Goal: Transaction & Acquisition: Book appointment/travel/reservation

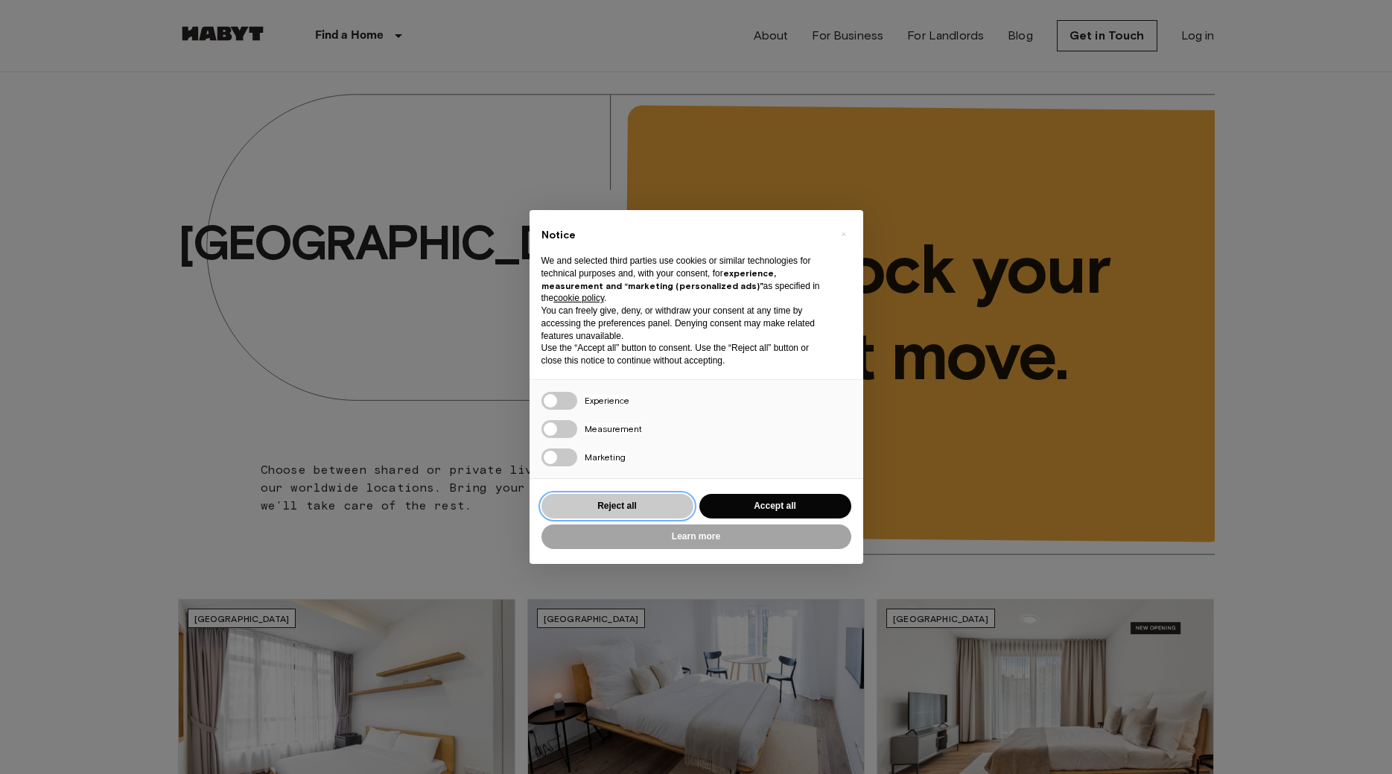
click at [661, 507] on button "Reject all" at bounding box center [618, 506] width 152 height 25
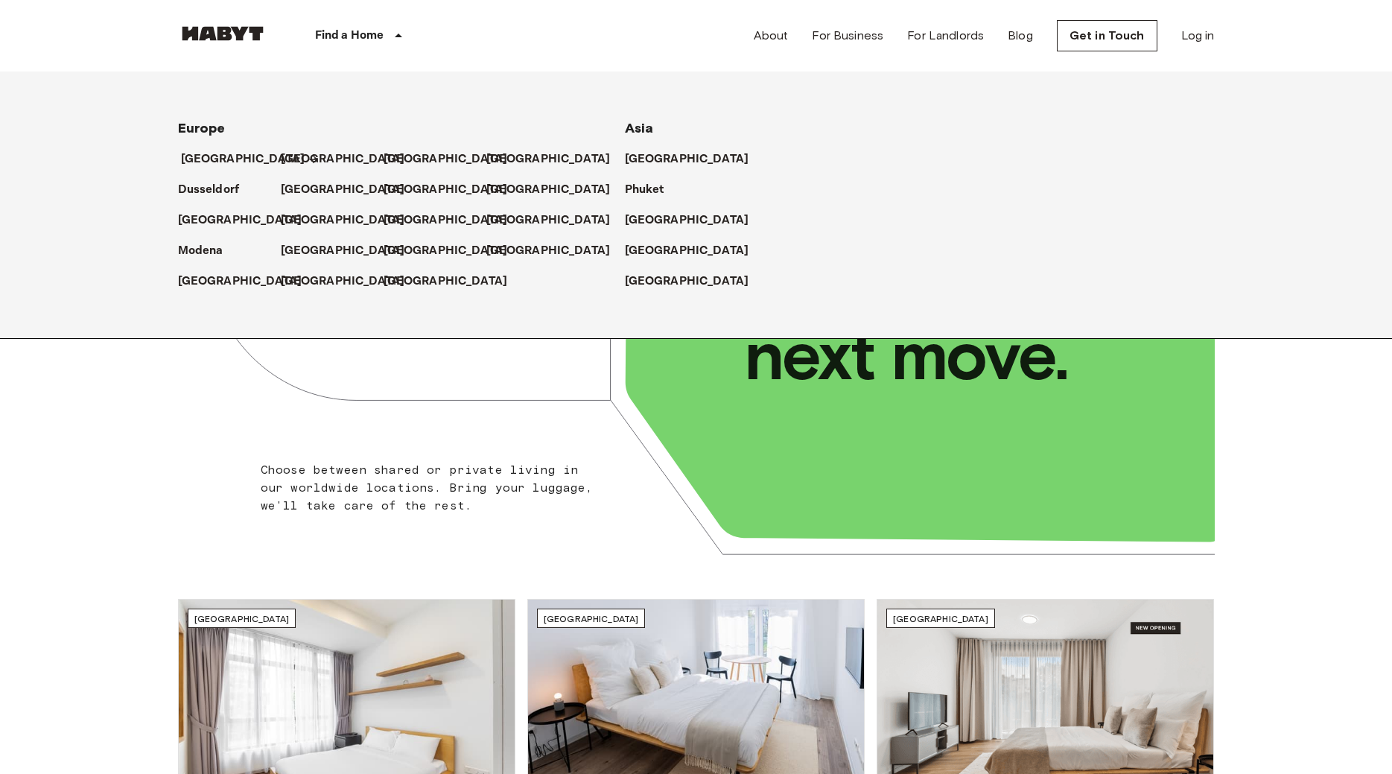
click at [214, 168] on p "[GEOGRAPHIC_DATA]" at bounding box center [243, 159] width 124 height 18
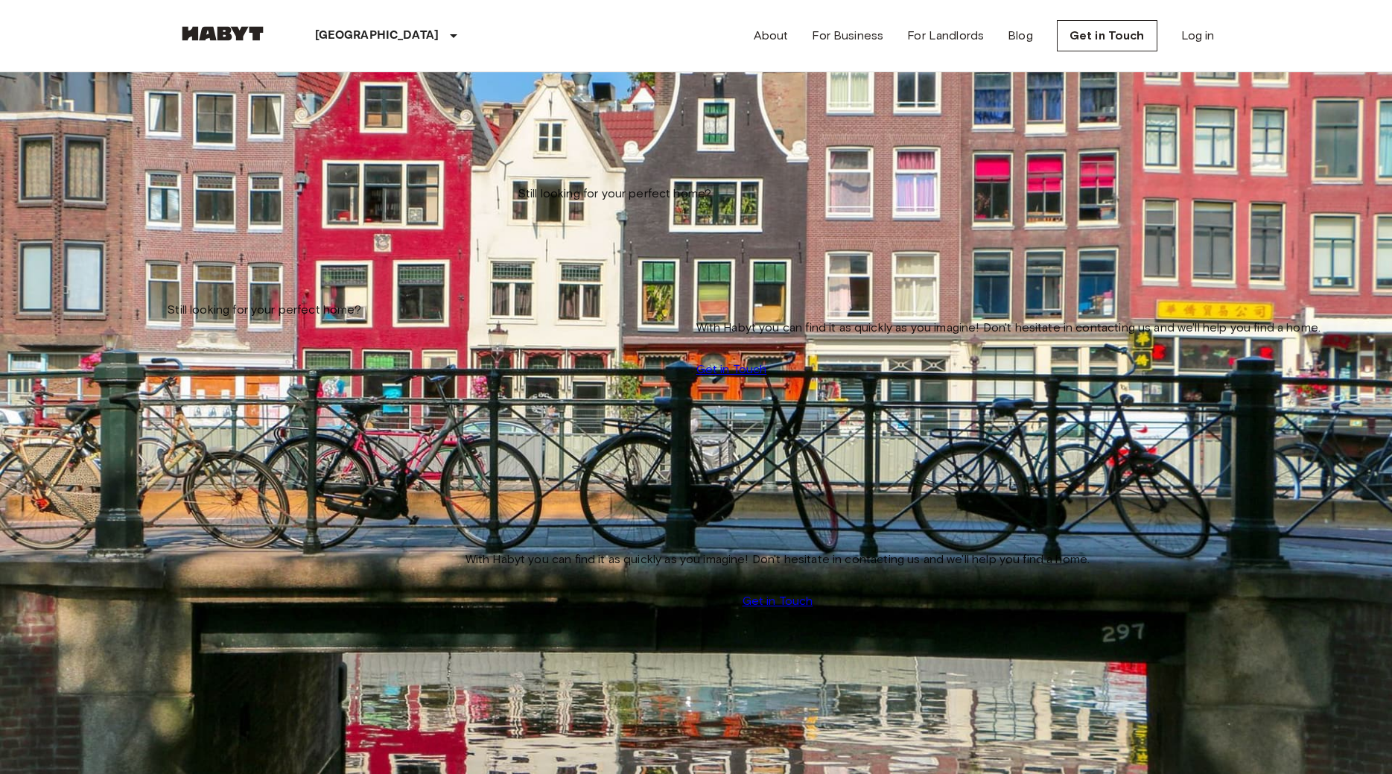
click at [284, 151] on input "Move-in date" at bounding box center [231, 151] width 106 height 15
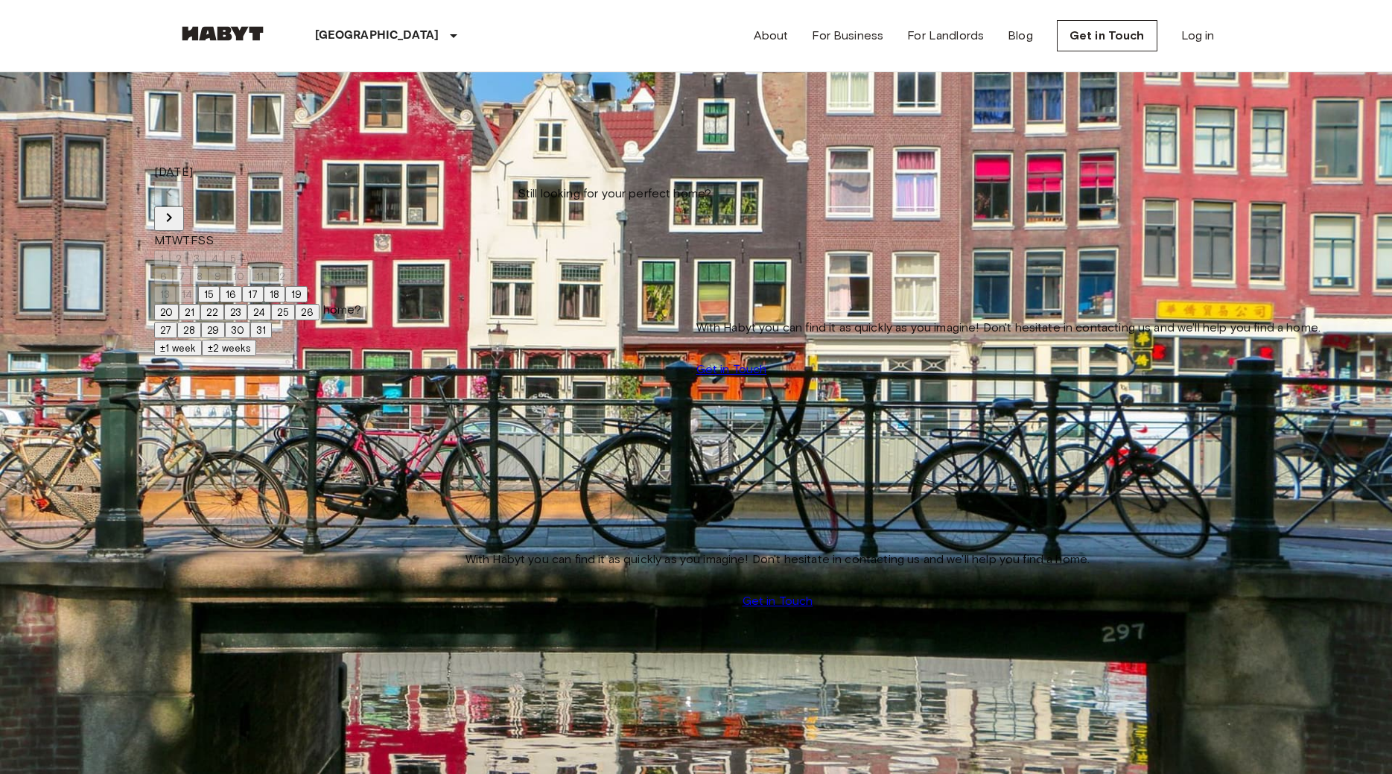
click at [570, 260] on div "**********" at bounding box center [696, 166] width 1037 height 188
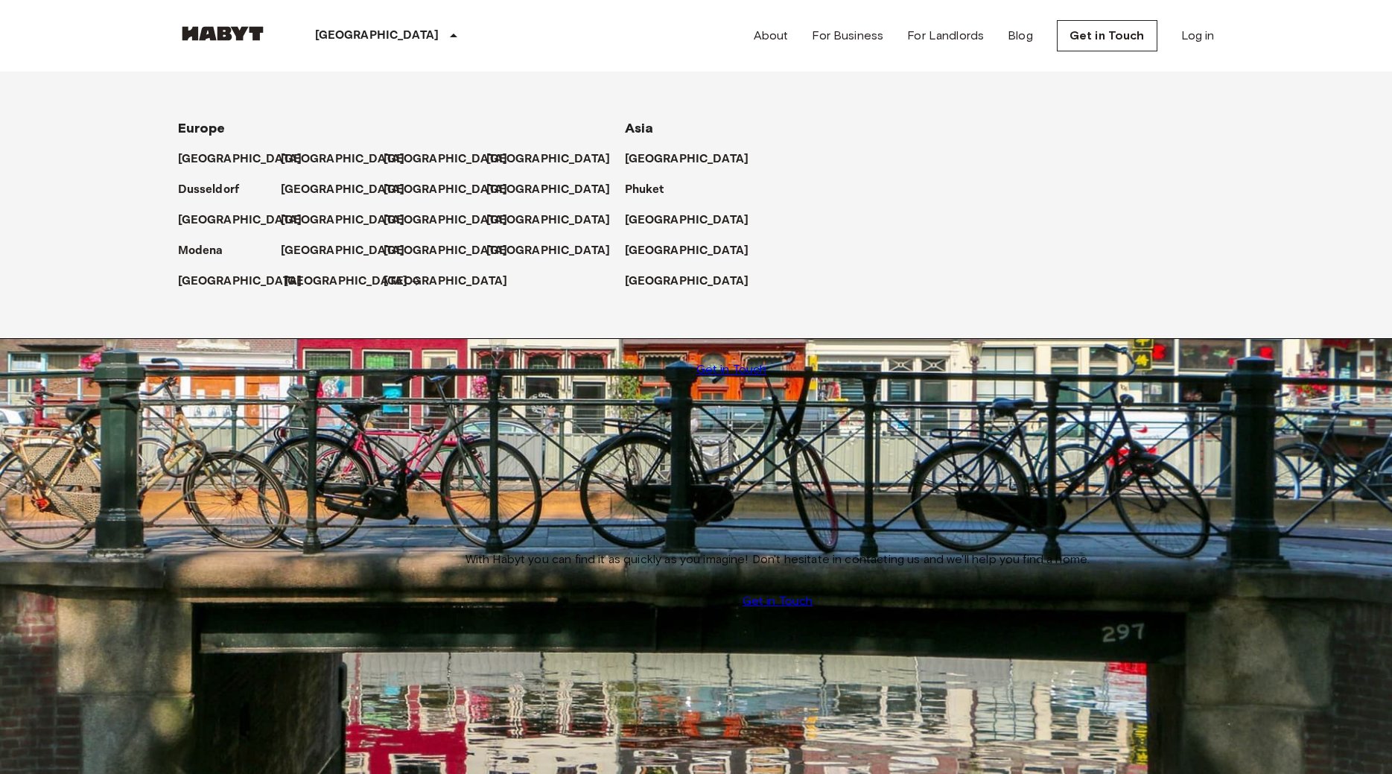
click at [311, 276] on p "[GEOGRAPHIC_DATA]" at bounding box center [346, 282] width 124 height 18
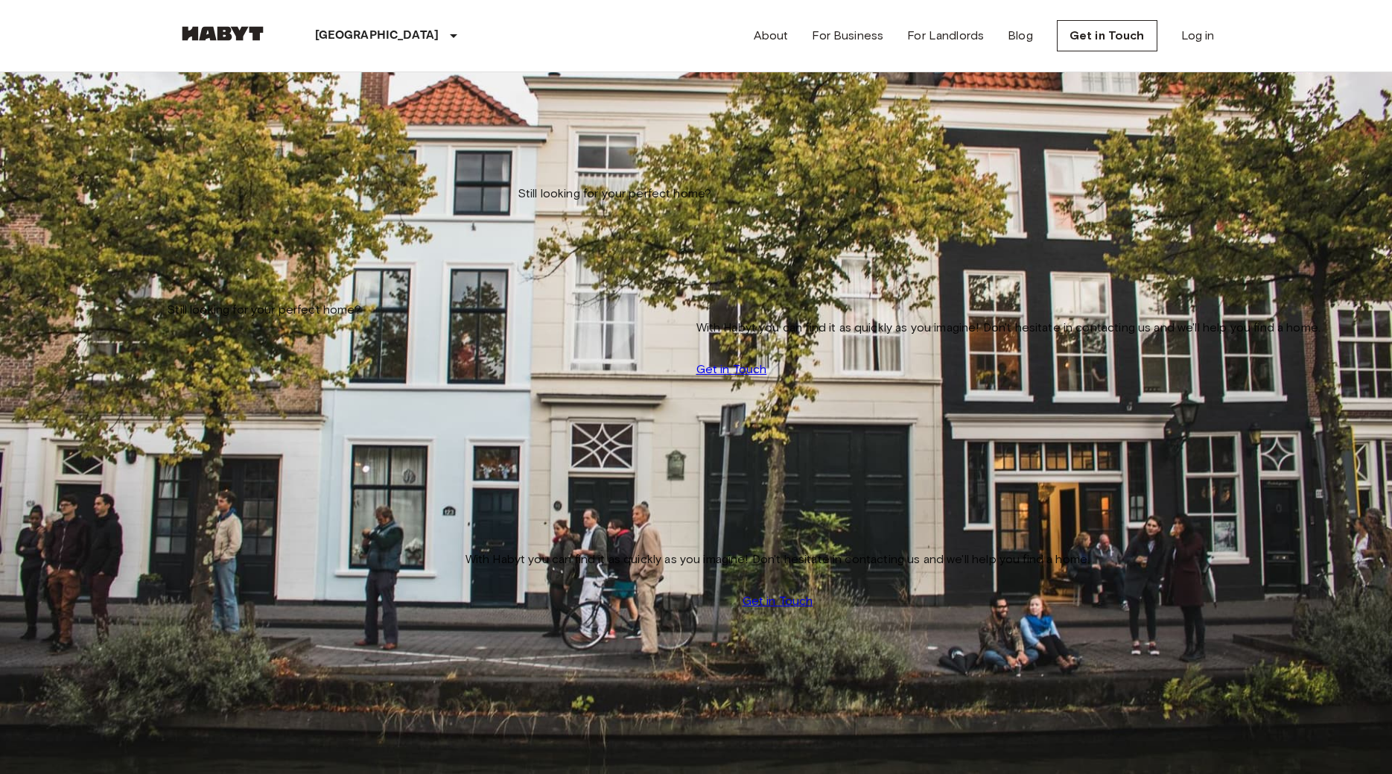
click at [573, 230] on div "Shared apartment [STREET_ADDRESS] Sqm 3 3rd Floor Move-in from [DATE] €920 Mont…" at bounding box center [696, 644] width 1037 height 829
click at [241, 150] on input "Move-in date" at bounding box center [231, 151] width 106 height 15
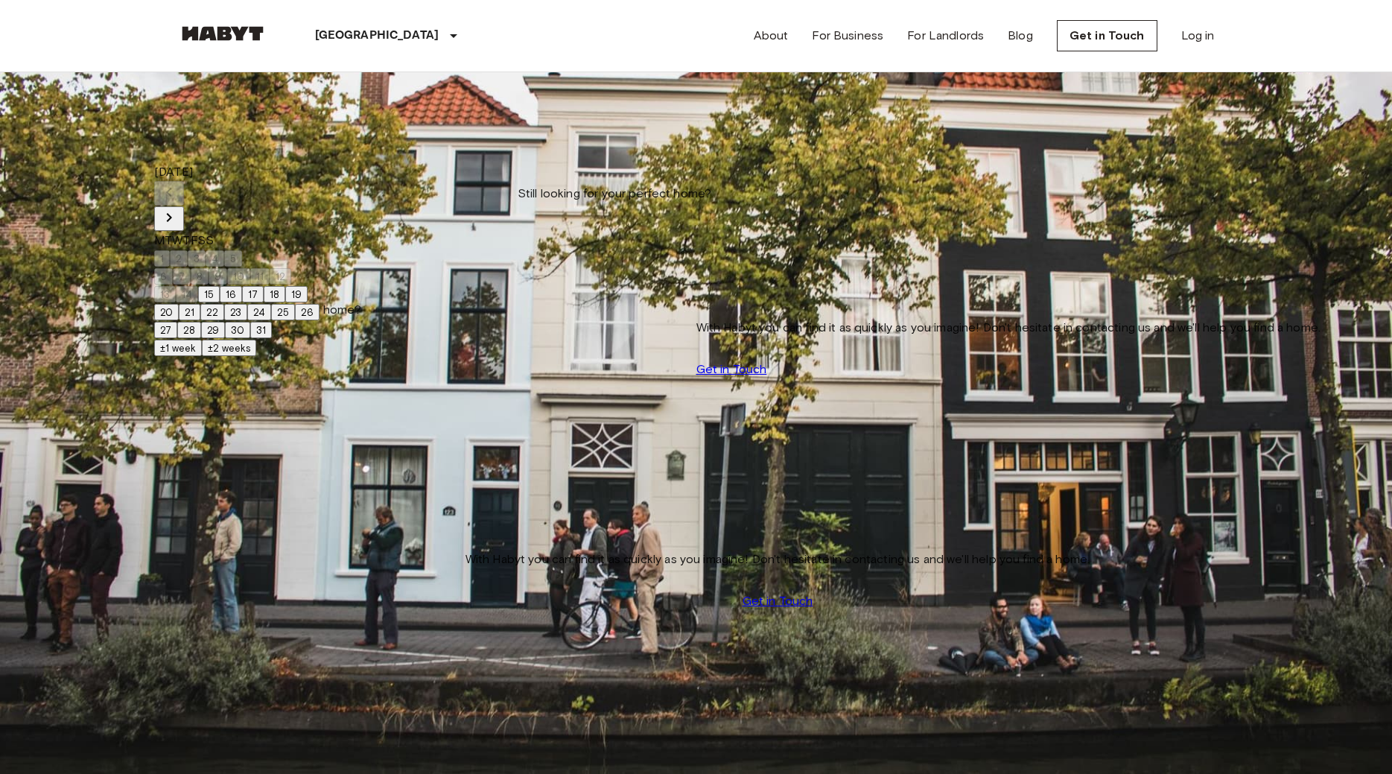
click at [562, 358] on div "Shared apartment [STREET_ADDRESS] Sqm 3 3rd Floor Move-in from [DATE] €920 Mont…" at bounding box center [696, 644] width 1037 height 829
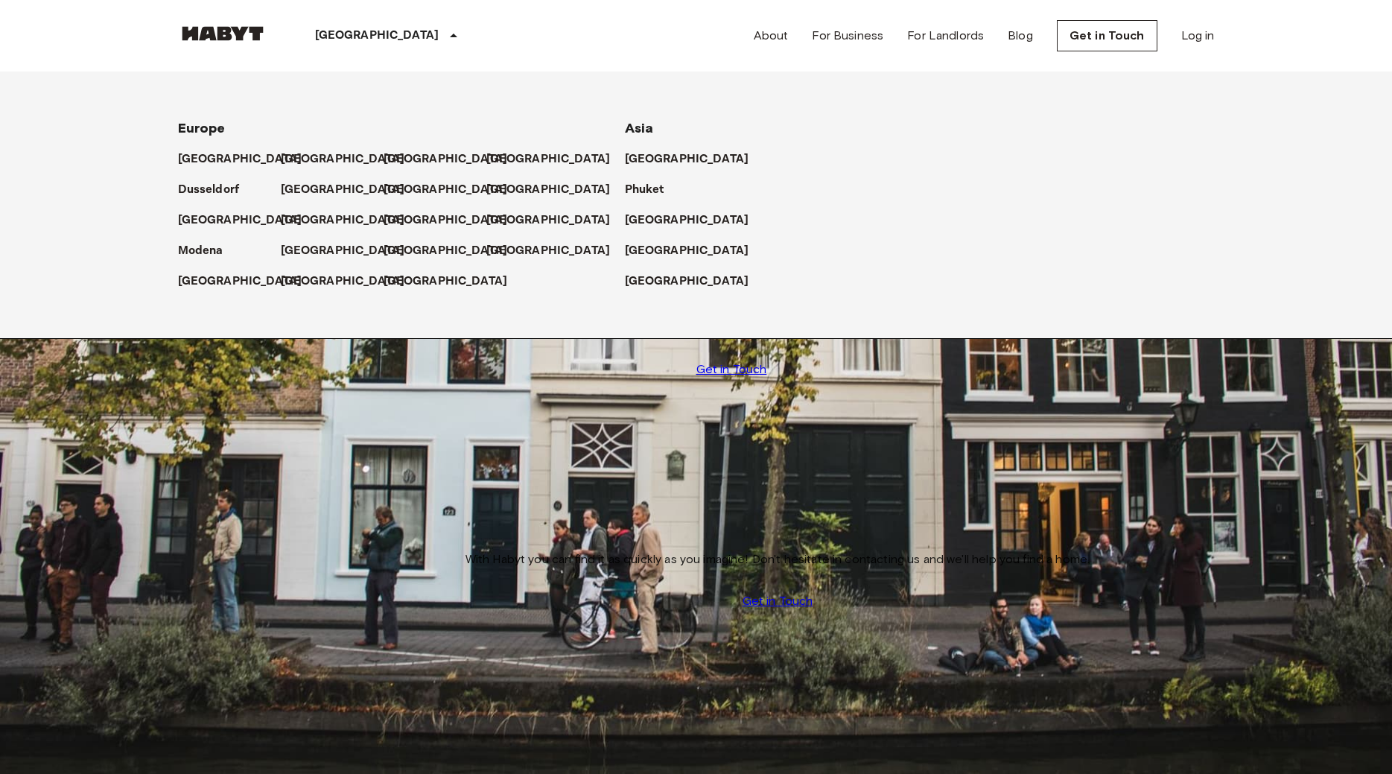
click at [350, 41] on p "[GEOGRAPHIC_DATA]" at bounding box center [377, 36] width 124 height 18
click at [215, 162] on p "[GEOGRAPHIC_DATA]" at bounding box center [243, 159] width 124 height 18
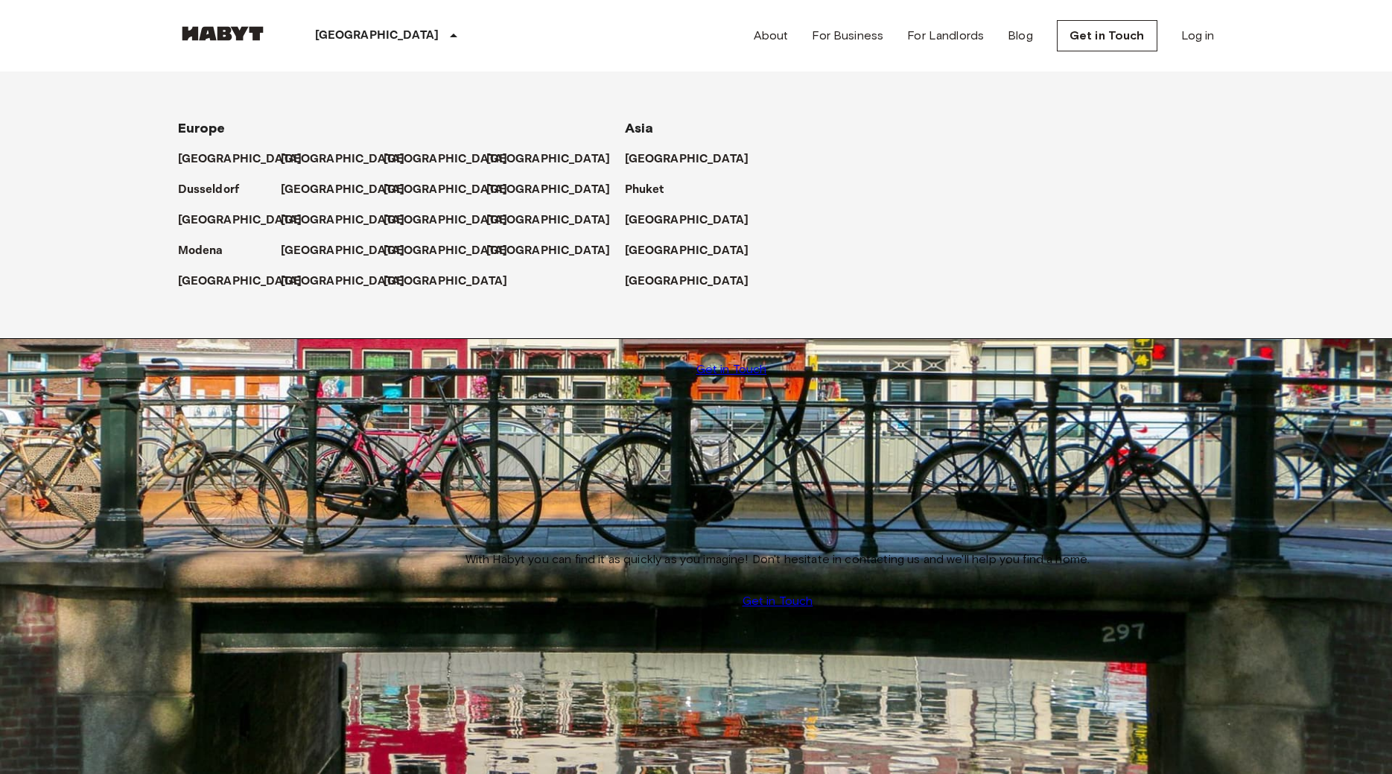
click at [572, 260] on div "**********" at bounding box center [696, 166] width 1037 height 188
click at [202, 160] on p "[GEOGRAPHIC_DATA]" at bounding box center [243, 159] width 124 height 18
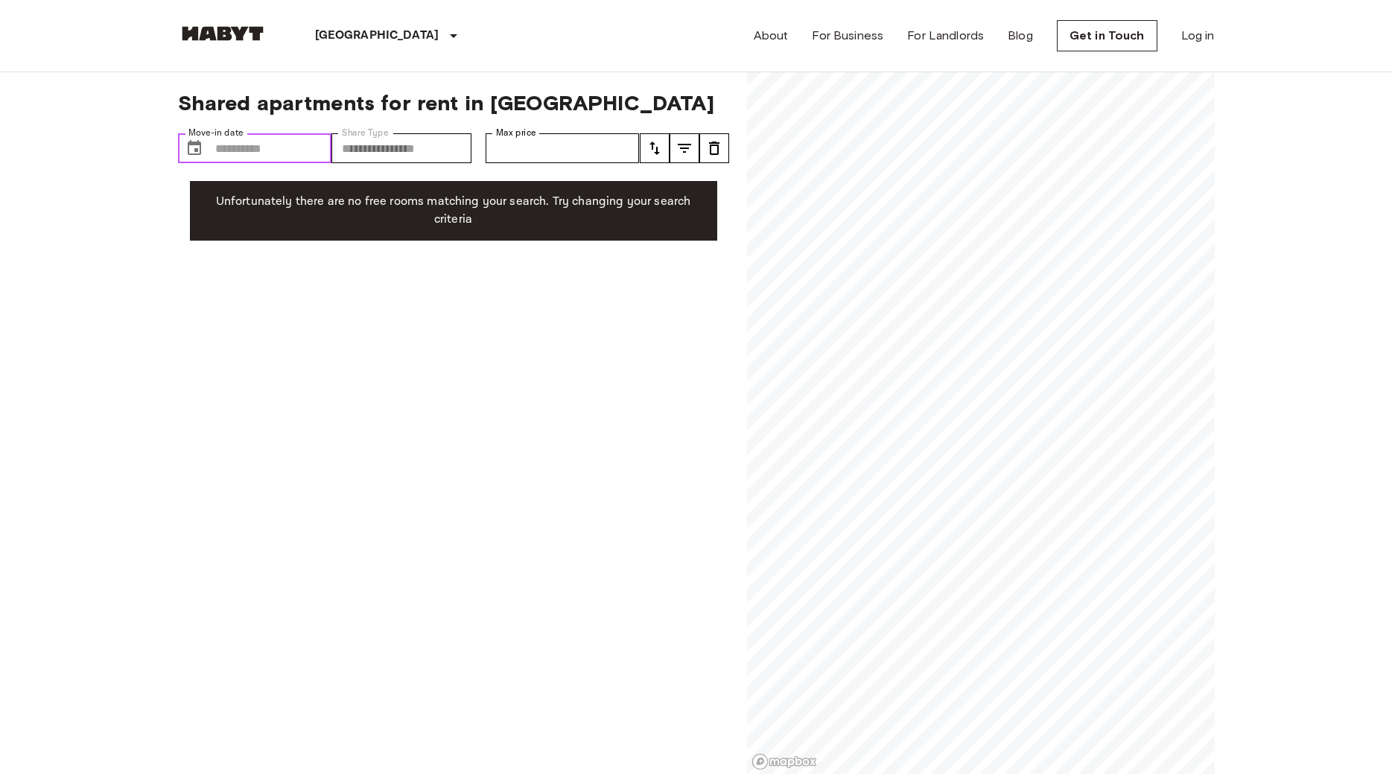
click at [250, 150] on input "Move-in date" at bounding box center [273, 148] width 117 height 30
